Goal: Task Accomplishment & Management: Use online tool/utility

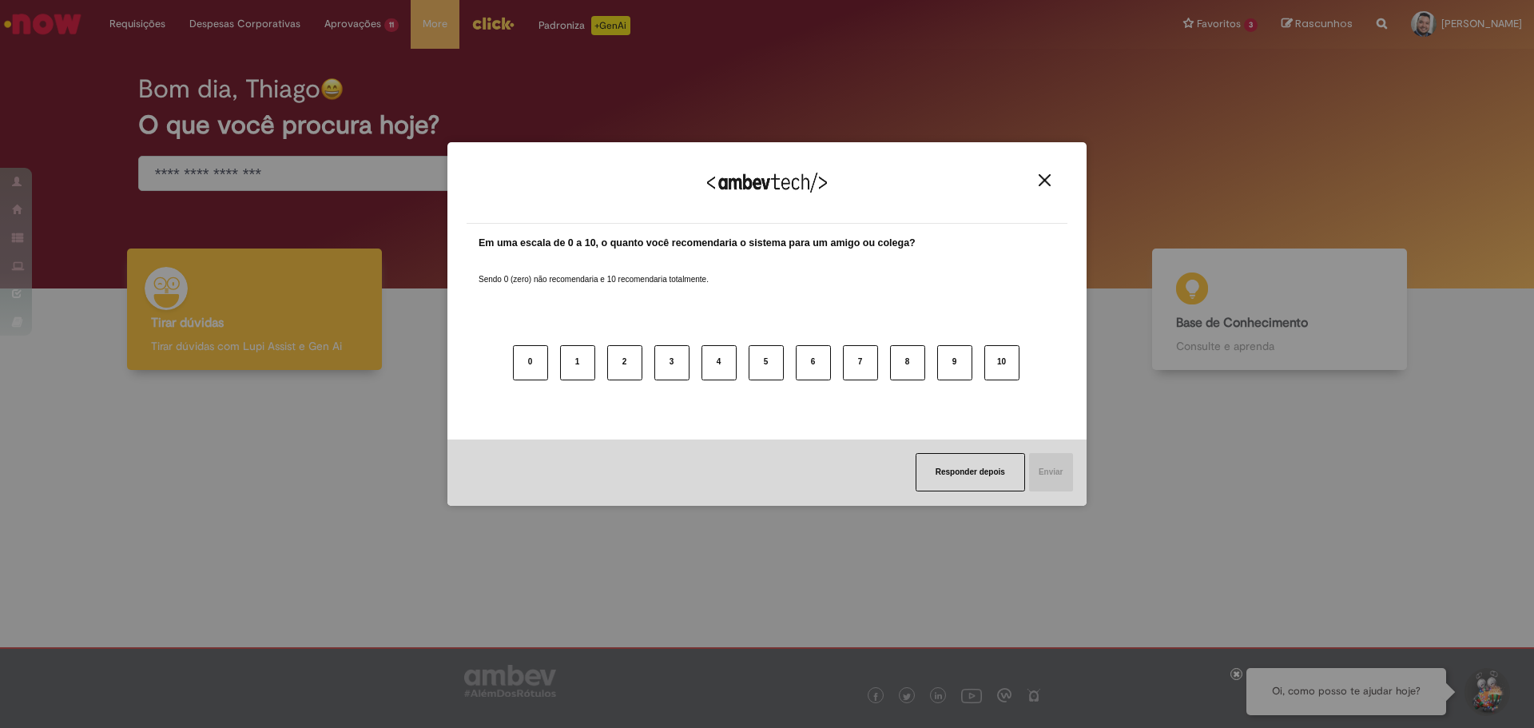
click at [1051, 182] on button "Close" at bounding box center [1045, 180] width 22 height 14
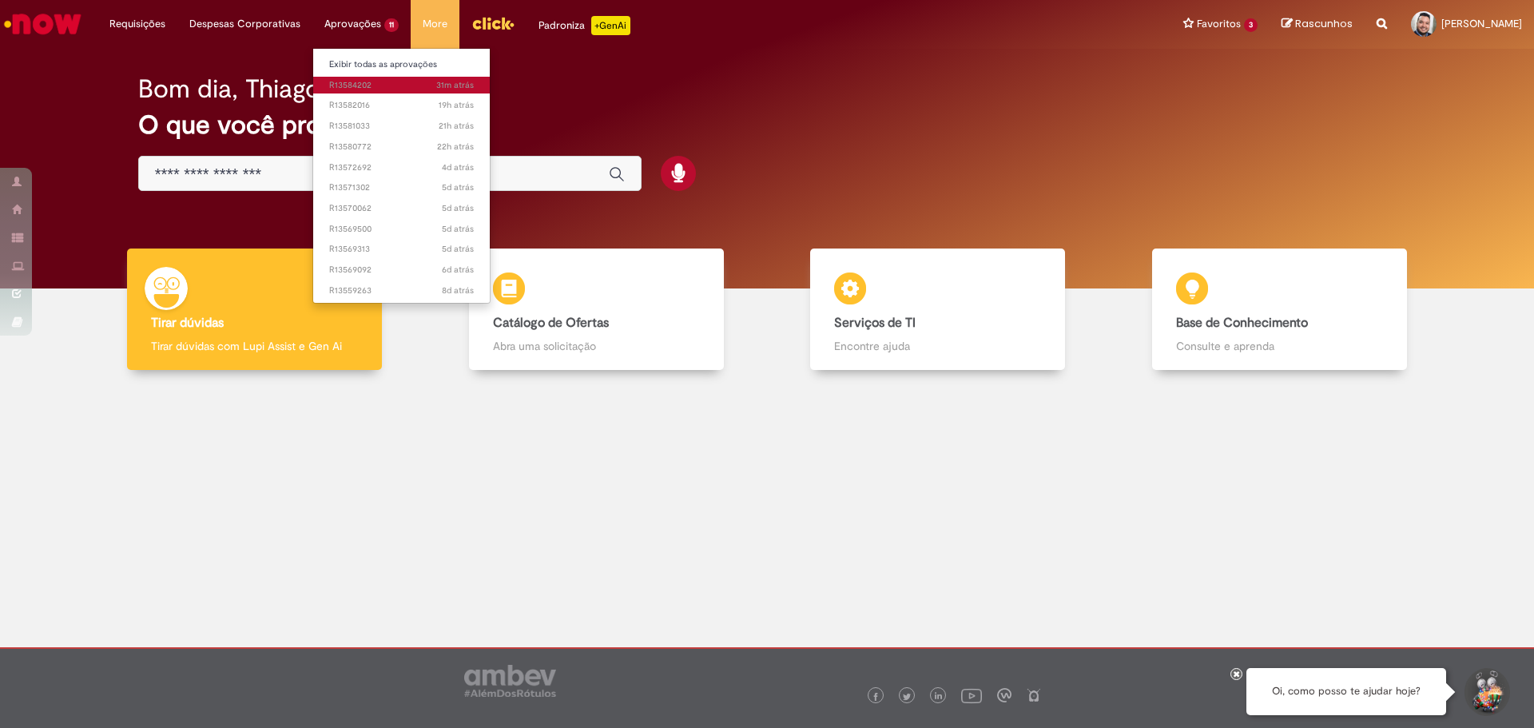
click at [376, 85] on span "31m atrás 31 minutos atrás R13584202" at bounding box center [401, 85] width 145 height 13
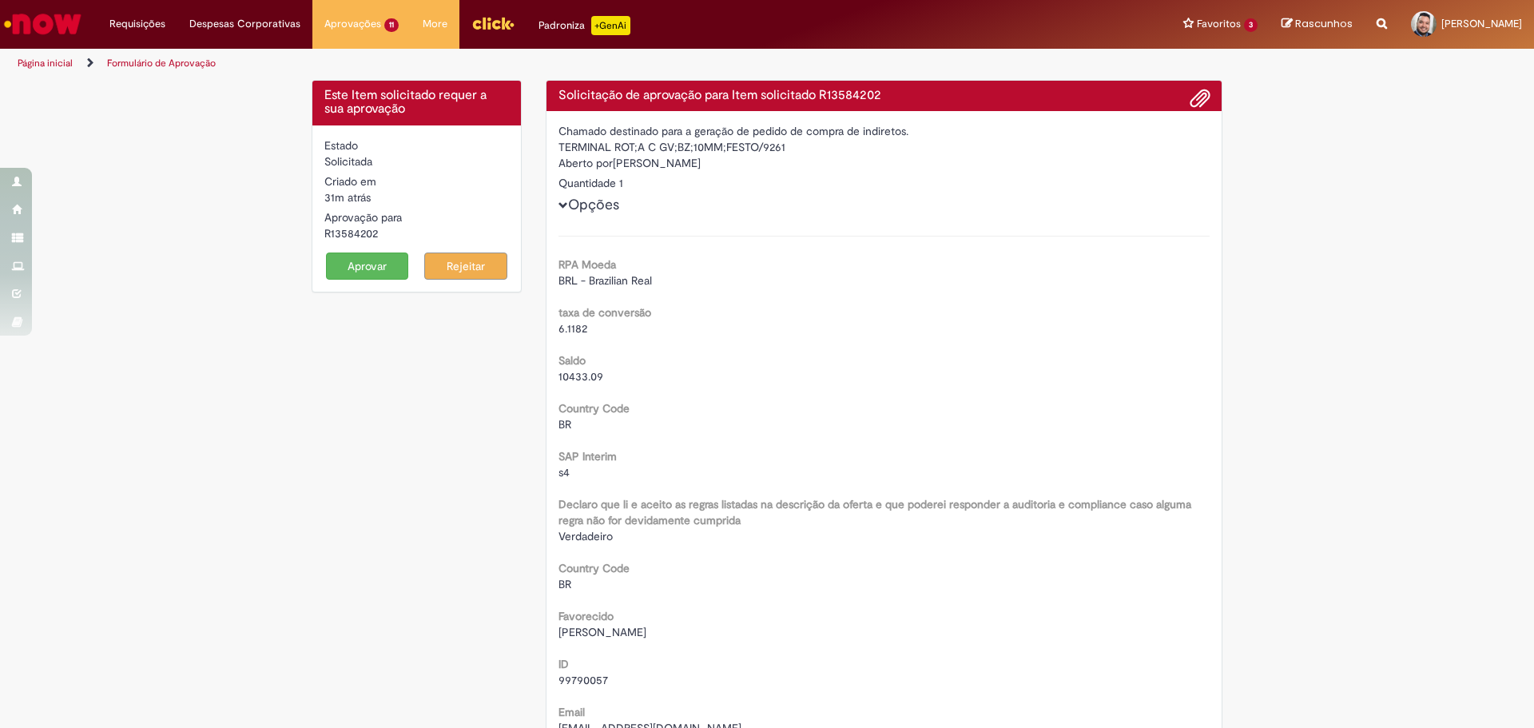
click at [349, 260] on button "Aprovar" at bounding box center [367, 265] width 83 height 27
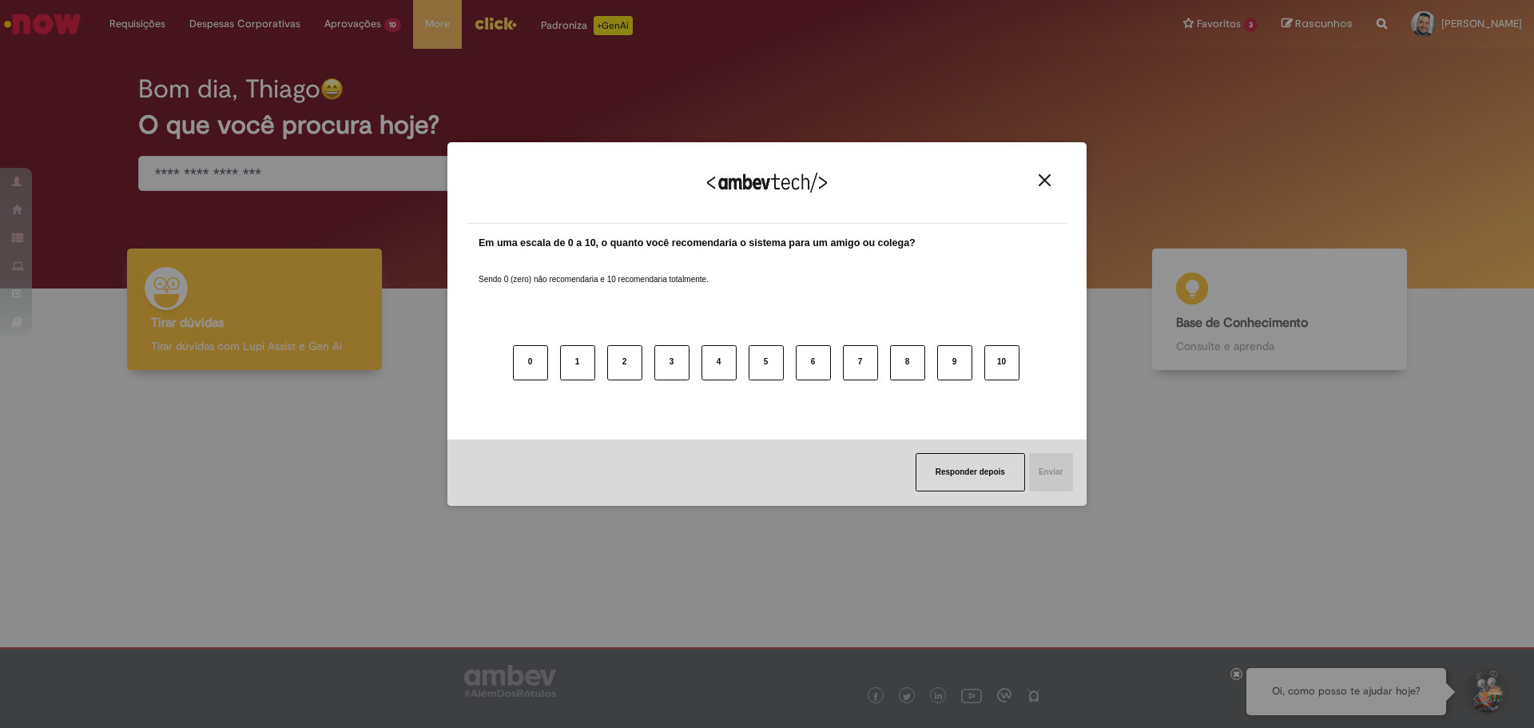
click at [1040, 177] on img "Close" at bounding box center [1045, 180] width 12 height 12
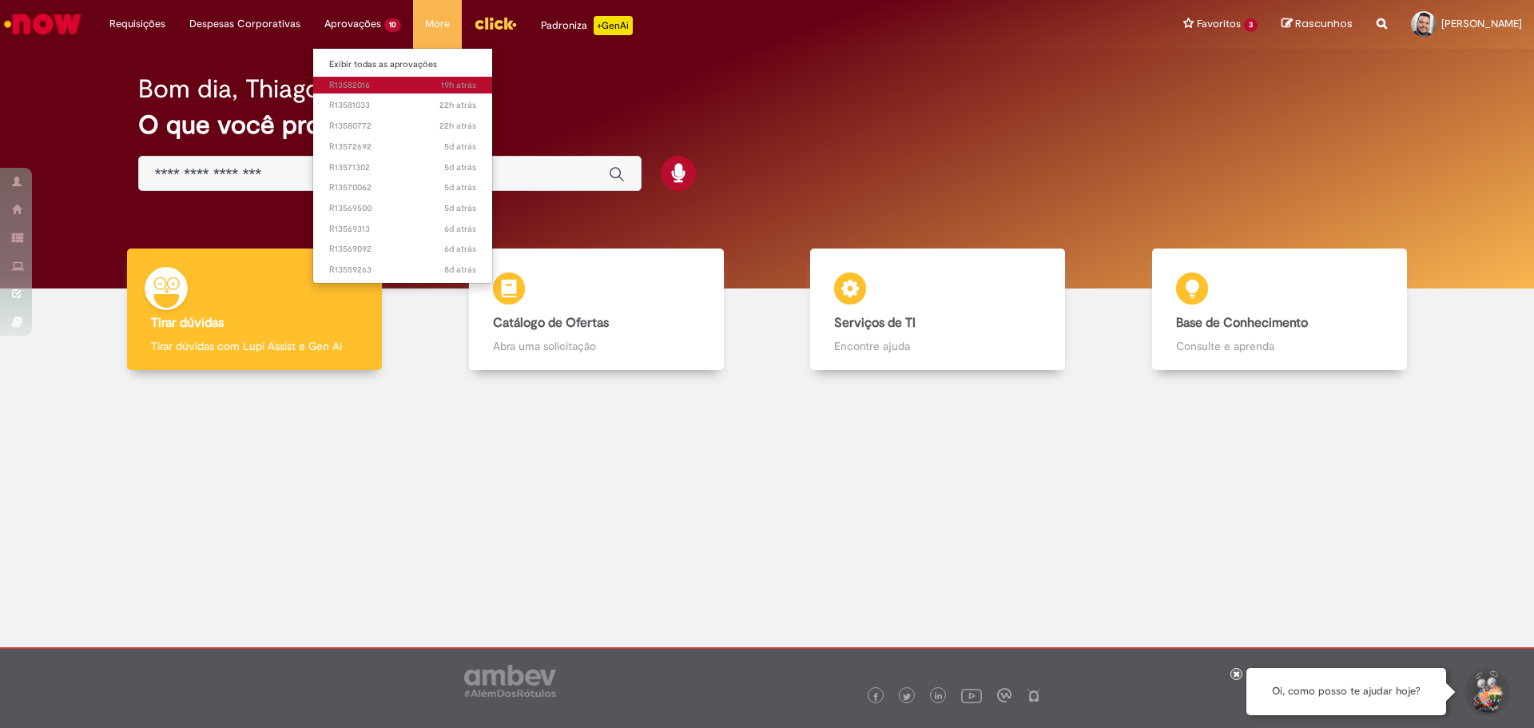
click at [383, 91] on span "19h atrás 19 horas atrás R13582016" at bounding box center [402, 85] width 147 height 13
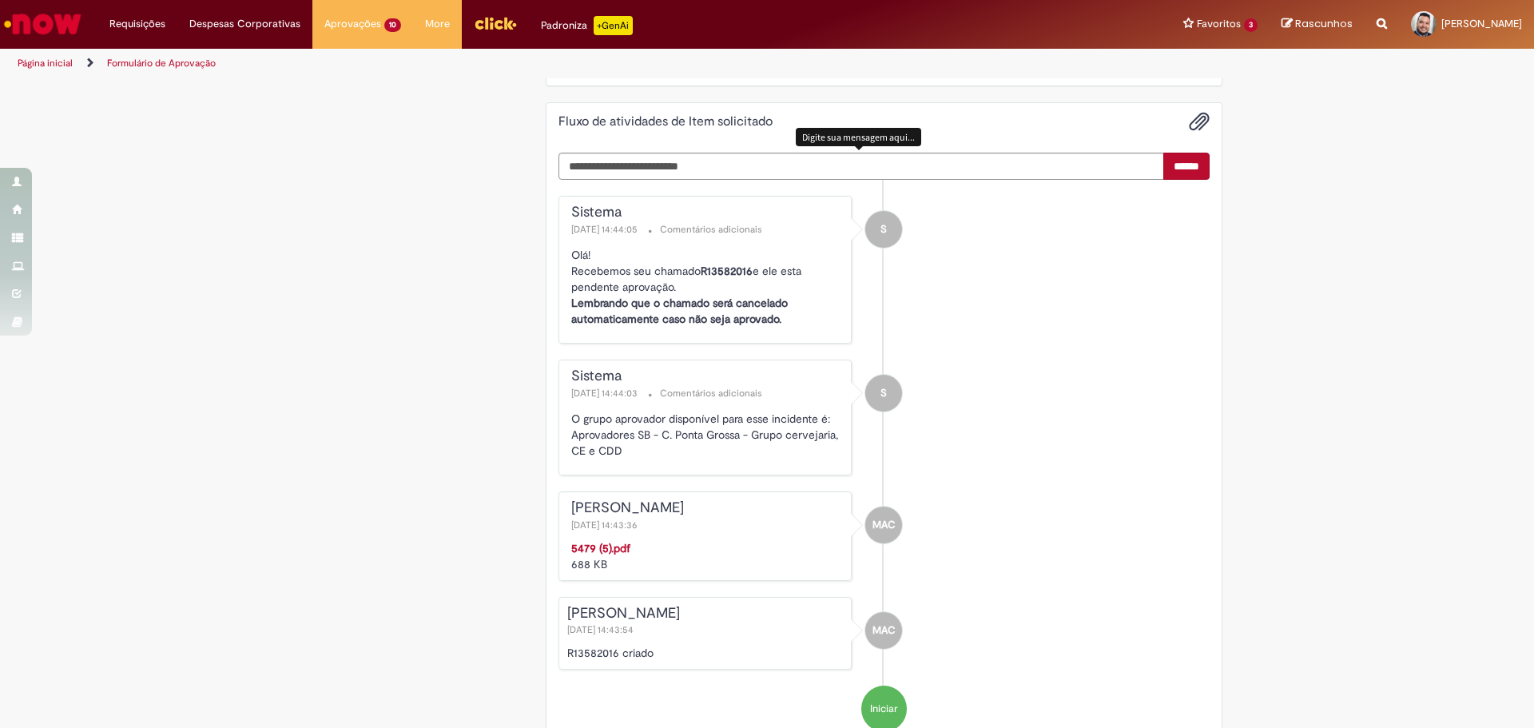
scroll to position [2317, 0]
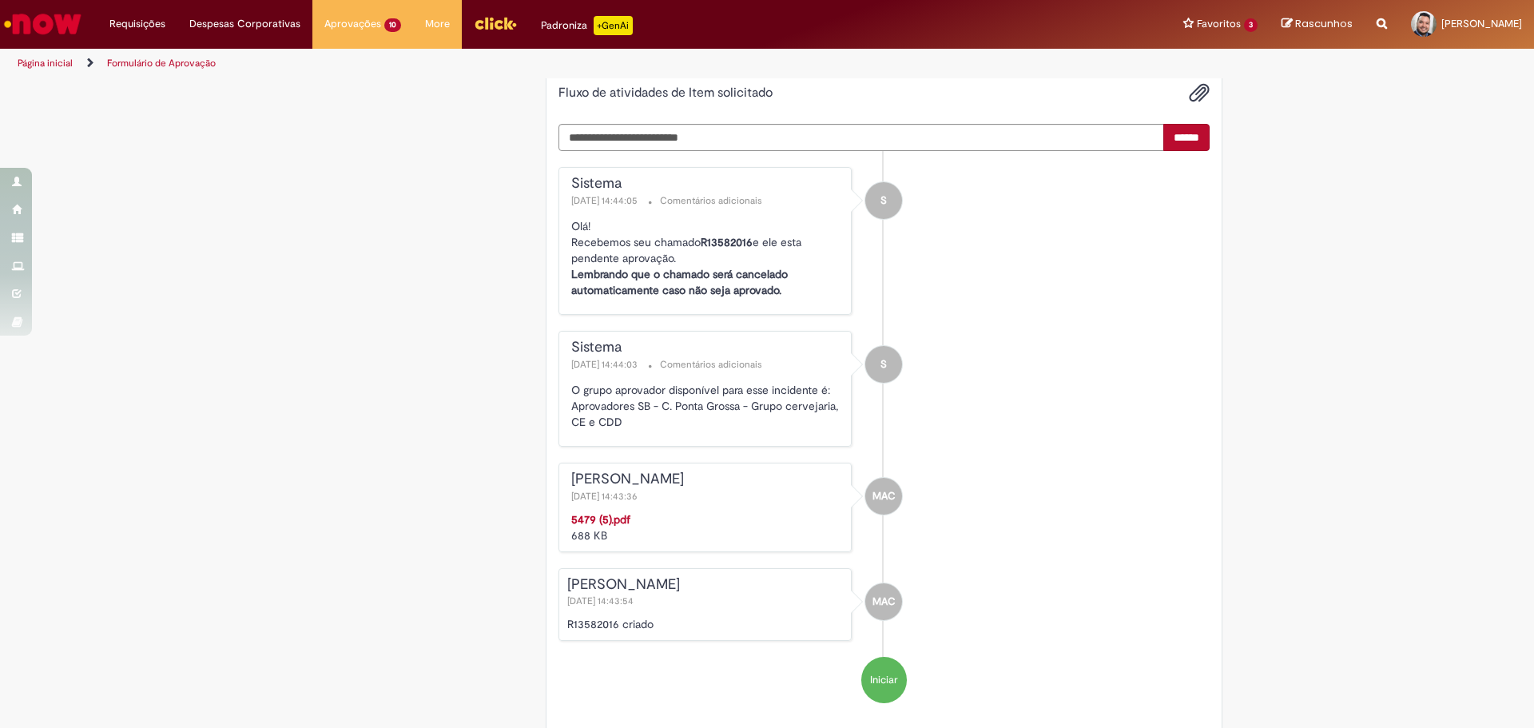
click at [600, 514] on strong "5479 (5).pdf" at bounding box center [600, 519] width 59 height 14
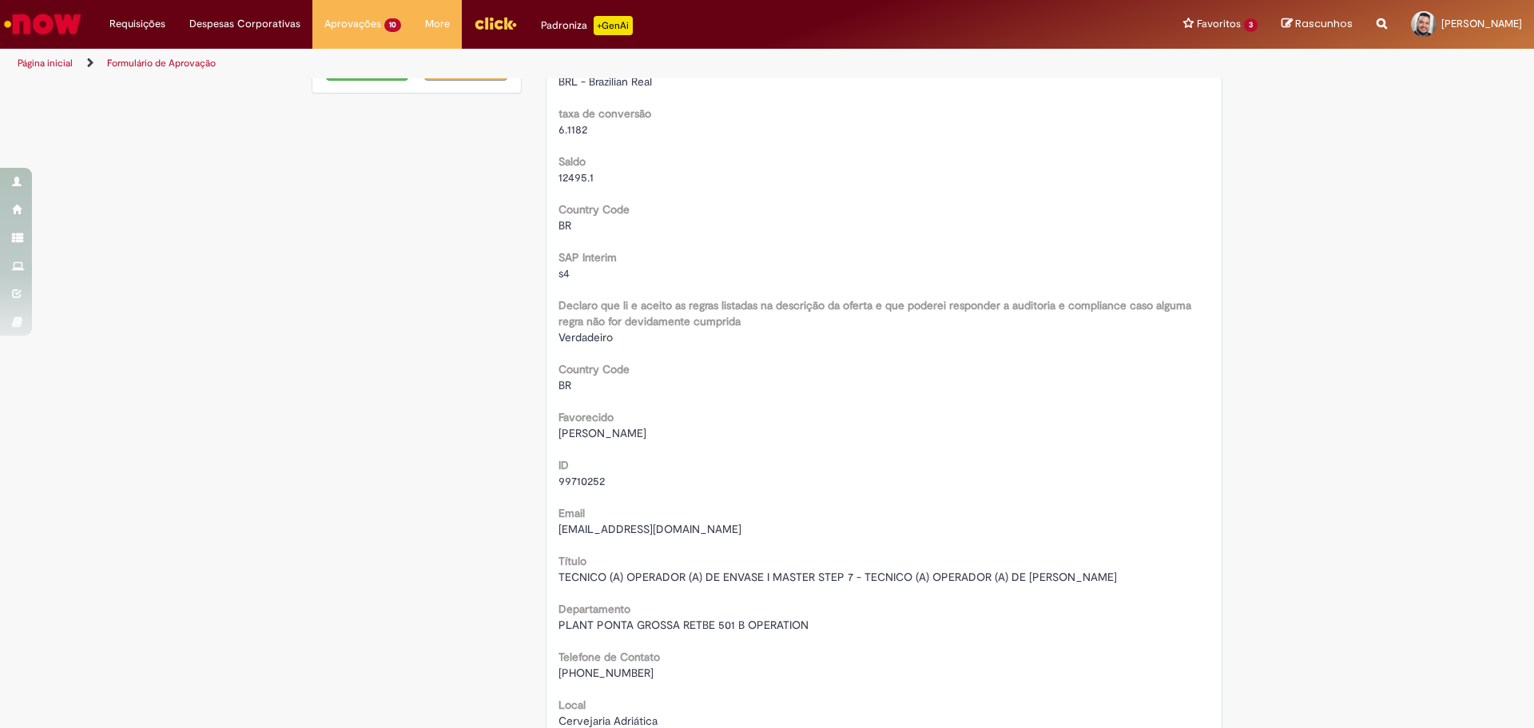
scroll to position [0, 0]
